Goal: Task Accomplishment & Management: Complete application form

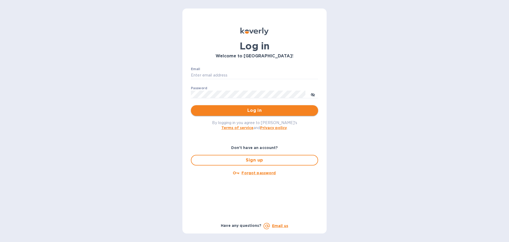
type input "[EMAIL_ADDRESS][DOMAIN_NAME]"
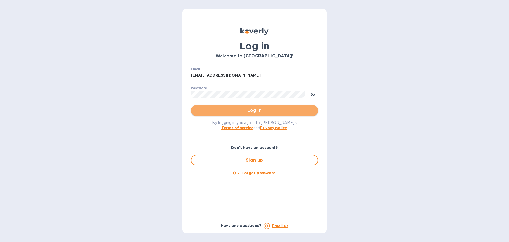
click at [244, 109] on span "Log in" at bounding box center [254, 110] width 119 height 6
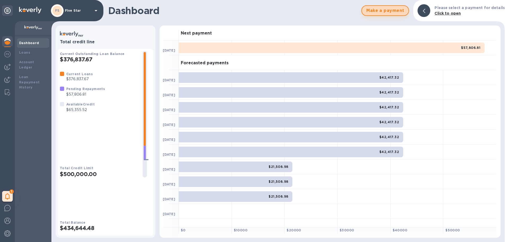
click at [376, 12] on span "Make a payment" at bounding box center [385, 10] width 38 height 6
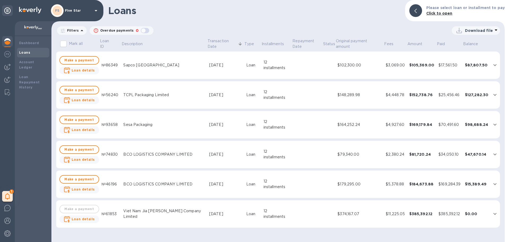
click at [303, 16] on div "Loans Please select loan or installment to pay Click to open" at bounding box center [277, 10] width 453 height 21
click at [27, 42] on b "Dashboard" at bounding box center [29, 43] width 20 height 4
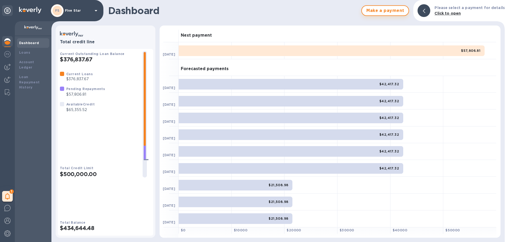
click at [395, 12] on span "Make a payment" at bounding box center [385, 10] width 38 height 6
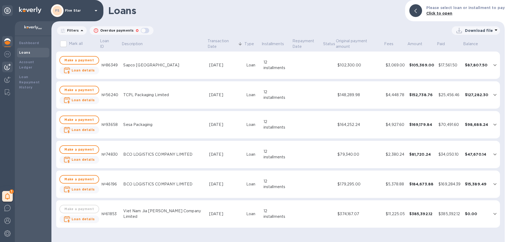
click at [9, 70] on div at bounding box center [7, 67] width 11 height 11
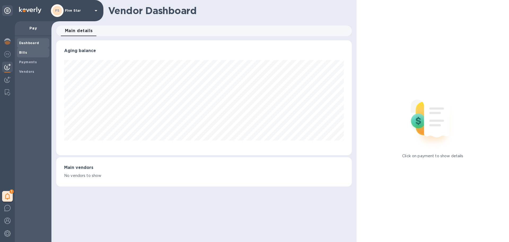
scroll to position [115, 295]
click at [28, 53] on span "Bills" at bounding box center [33, 52] width 28 height 5
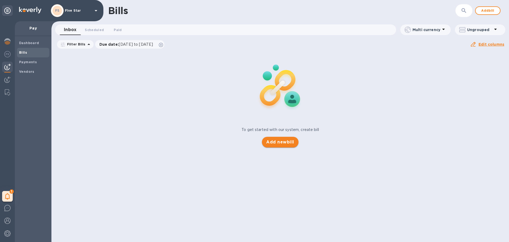
click at [277, 143] on span "Add new bill" at bounding box center [280, 142] width 28 height 6
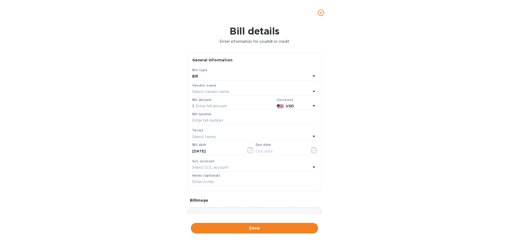
click at [201, 93] on p "Select vendor name" at bounding box center [210, 92] width 37 height 6
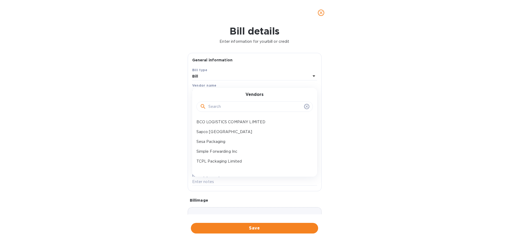
click at [212, 107] on input "text" at bounding box center [255, 107] width 94 height 8
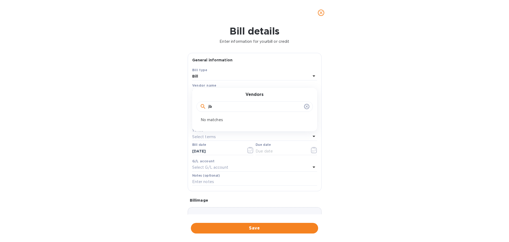
type input "j"
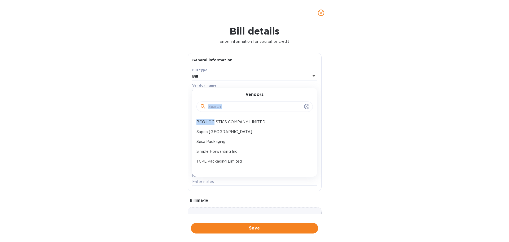
drag, startPoint x: 216, startPoint y: 119, endPoint x: 215, endPoint y: 105, distance: 13.8
click at [215, 105] on div "Vendors BCO LOGISTICS COMPANY LIMITED Sapco India Sesa Packaging Simple Forward…" at bounding box center [254, 132] width 125 height 89
click at [215, 105] on input "text" at bounding box center [255, 107] width 94 height 8
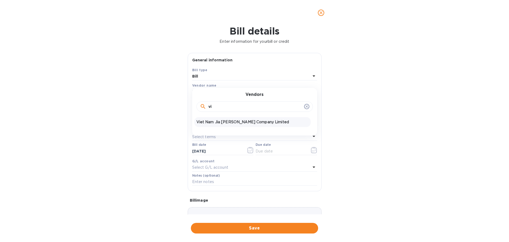
type input "vi"
click at [214, 121] on p "Viet Nam Jia [PERSON_NAME] Company Limited" at bounding box center [252, 122] width 112 height 6
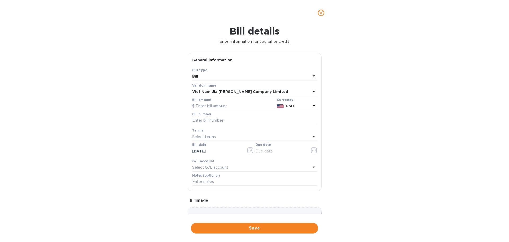
click at [202, 106] on input "text" at bounding box center [233, 106] width 82 height 8
type input "63,798.72"
click at [205, 120] on input "text" at bounding box center [254, 120] width 125 height 8
type input "multiple"
click at [259, 152] on input "text" at bounding box center [281, 151] width 50 height 8
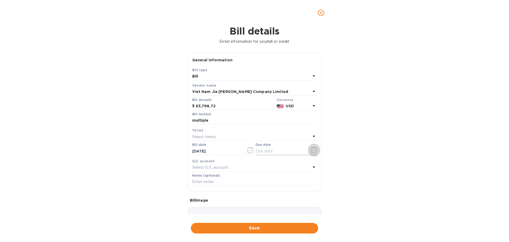
click at [311, 150] on icon "button" at bounding box center [314, 150] width 6 height 6
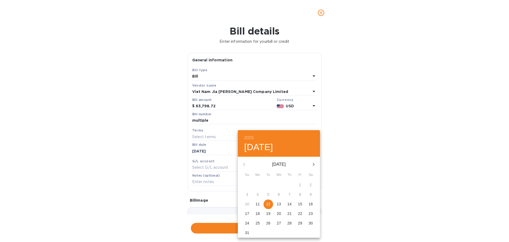
click at [268, 201] on button "12" at bounding box center [269, 204] width 10 height 10
type input "[DATE]"
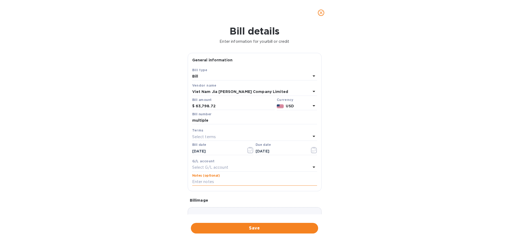
click at [203, 178] on input "text" at bounding box center [254, 182] width 125 height 8
type input "the ones highlited in blue"
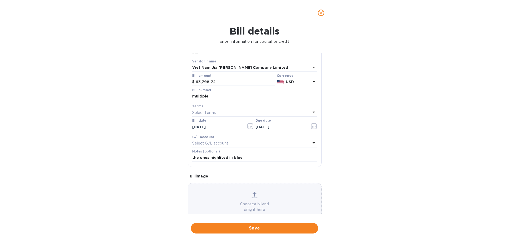
scroll to position [37, 0]
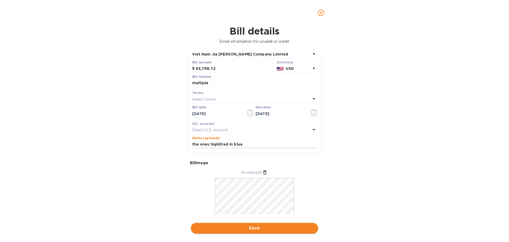
click at [237, 231] on button "Save" at bounding box center [254, 227] width 127 height 11
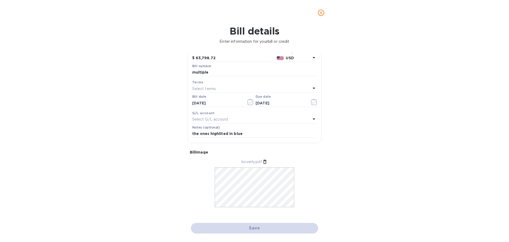
scroll to position [54, 0]
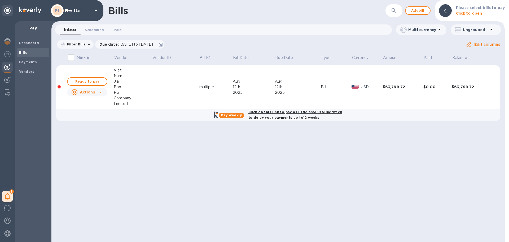
click at [273, 113] on b "Click on this link to pay as little as $159.50 per week to delay your payments …" at bounding box center [295, 115] width 94 height 10
click at [85, 91] on u "Actions" at bounding box center [87, 92] width 15 height 4
click at [94, 82] on div at bounding box center [254, 121] width 509 height 242
click at [90, 81] on span "Ready to pay" at bounding box center [87, 81] width 31 height 6
checkbox input "true"
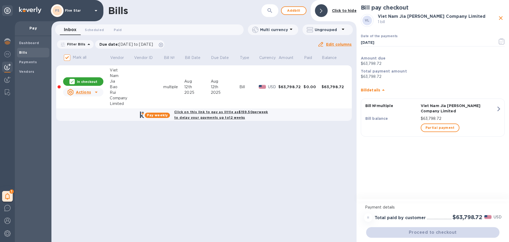
click at [400, 234] on div "Proceed to checkout" at bounding box center [432, 232] width 135 height 13
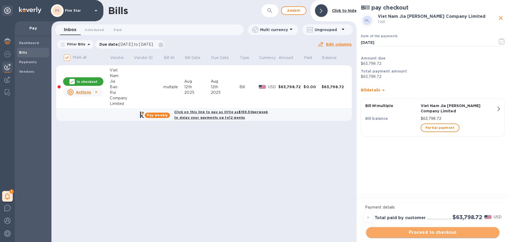
click at [391, 230] on span "Proceed to checkout" at bounding box center [432, 232] width 125 height 6
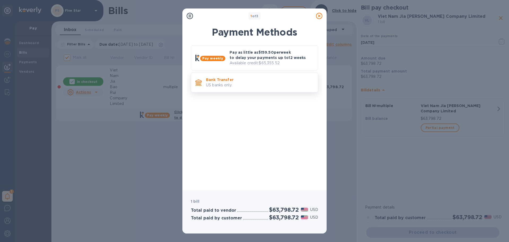
click at [231, 80] on p "Bank Transfer" at bounding box center [260, 79] width 108 height 5
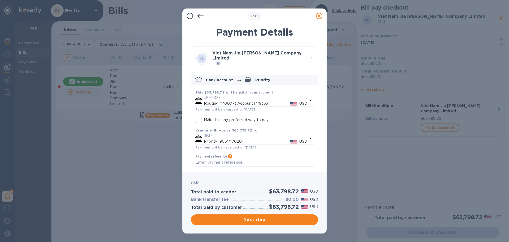
click at [201, 18] on icon at bounding box center [200, 16] width 6 height 6
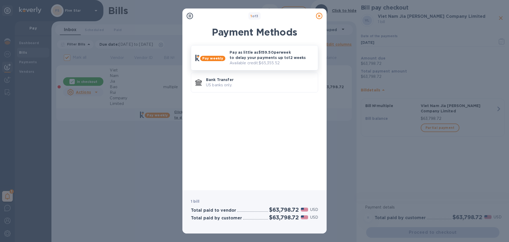
click at [249, 54] on p "Pay as little as $159.50 per week to delay your payments up to 12 weeks" at bounding box center [272, 55] width 84 height 11
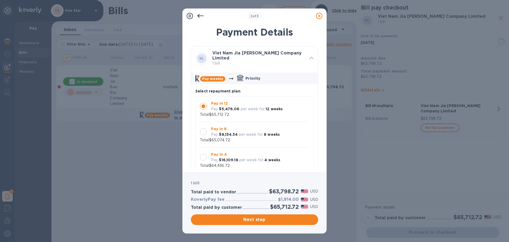
click at [218, 219] on span "Next step" at bounding box center [254, 219] width 119 height 6
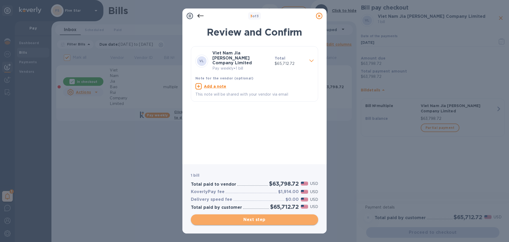
click at [257, 219] on span "Next step" at bounding box center [254, 219] width 119 height 6
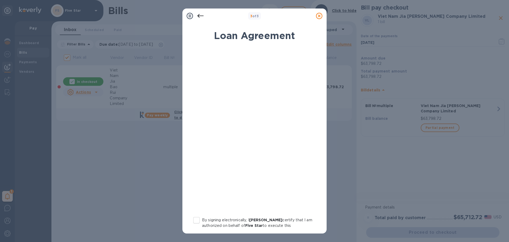
scroll to position [55, 0]
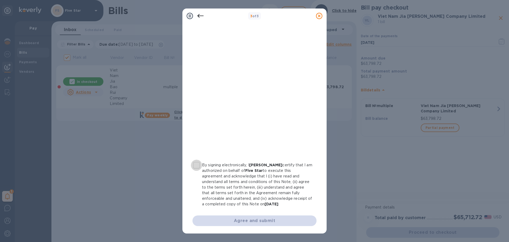
click at [199, 164] on input "By signing electronically, I [PERSON_NAME] certify that I am authorized on beha…" at bounding box center [196, 164] width 11 height 11
checkbox input "true"
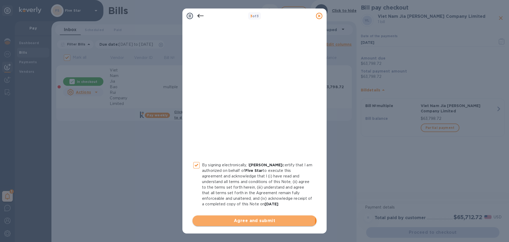
click at [251, 217] on span "Agree and submit" at bounding box center [255, 220] width 116 height 6
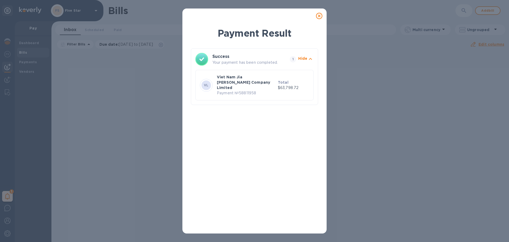
click at [321, 16] on icon at bounding box center [319, 16] width 6 height 6
